Goal: Task Accomplishment & Management: Manage account settings

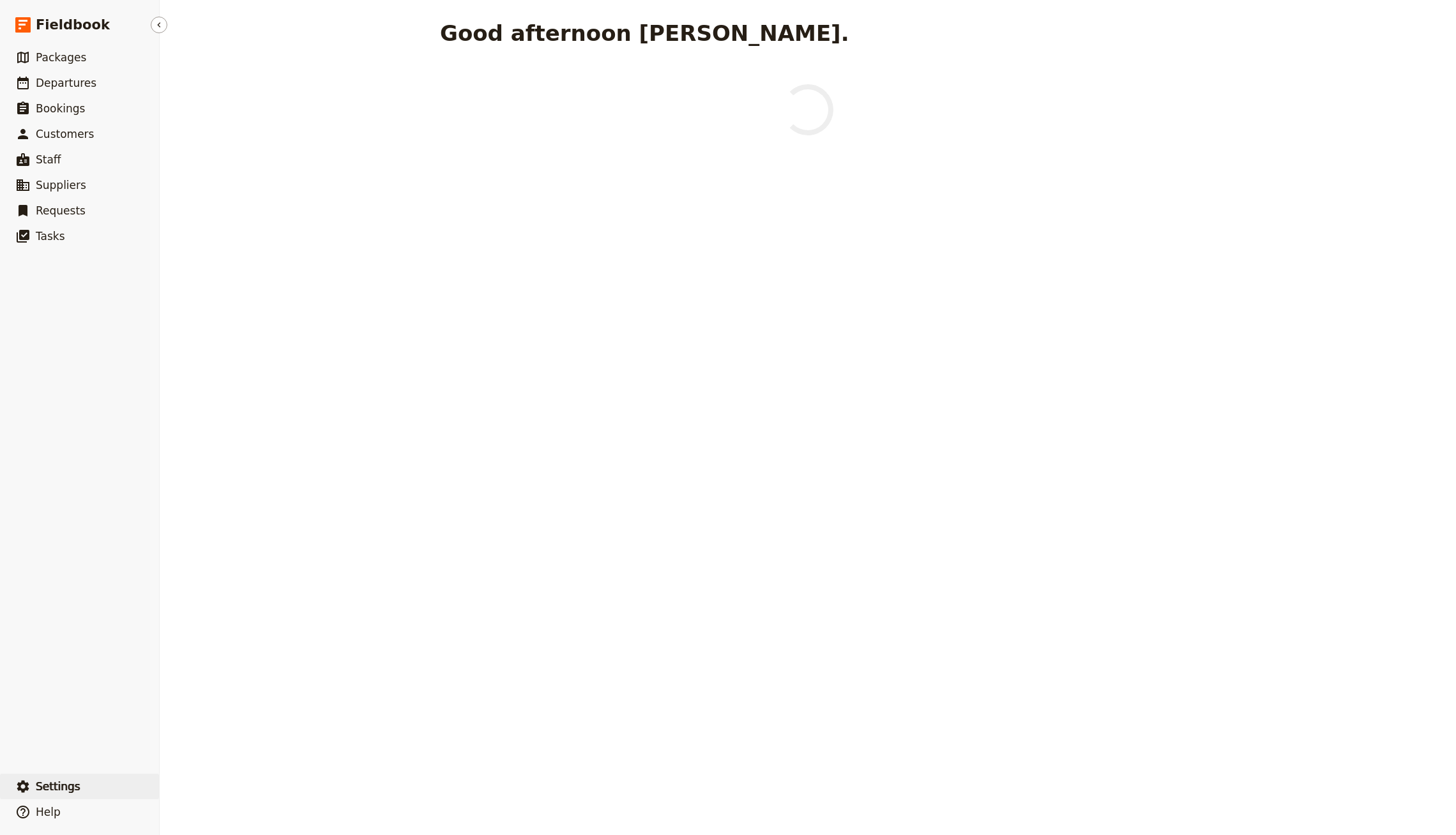
drag, startPoint x: 88, startPoint y: 782, endPoint x: 319, endPoint y: 783, distance: 231.0
click at [88, 782] on button "​ Settings" at bounding box center [80, 787] width 159 height 25
click at [172, 795] on button "Sign out" at bounding box center [231, 787] width 132 height 18
